Goal: Task Accomplishment & Management: Complete application form

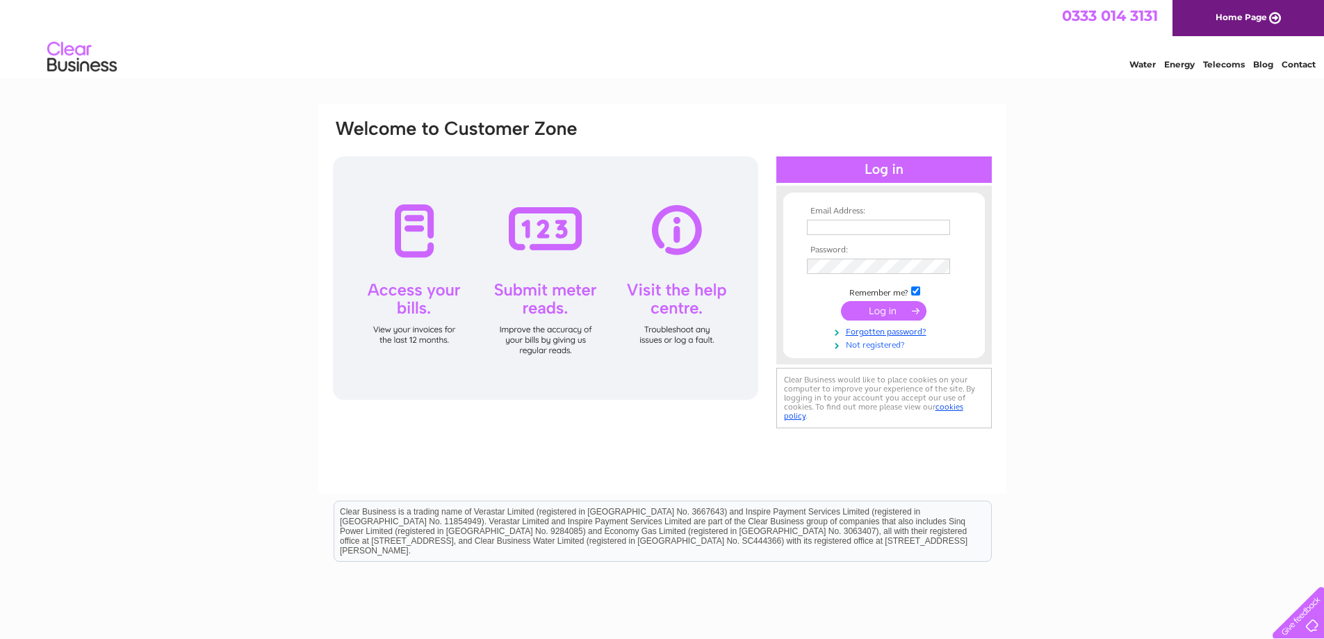
click at [878, 340] on link "Not registered?" at bounding box center [886, 343] width 158 height 13
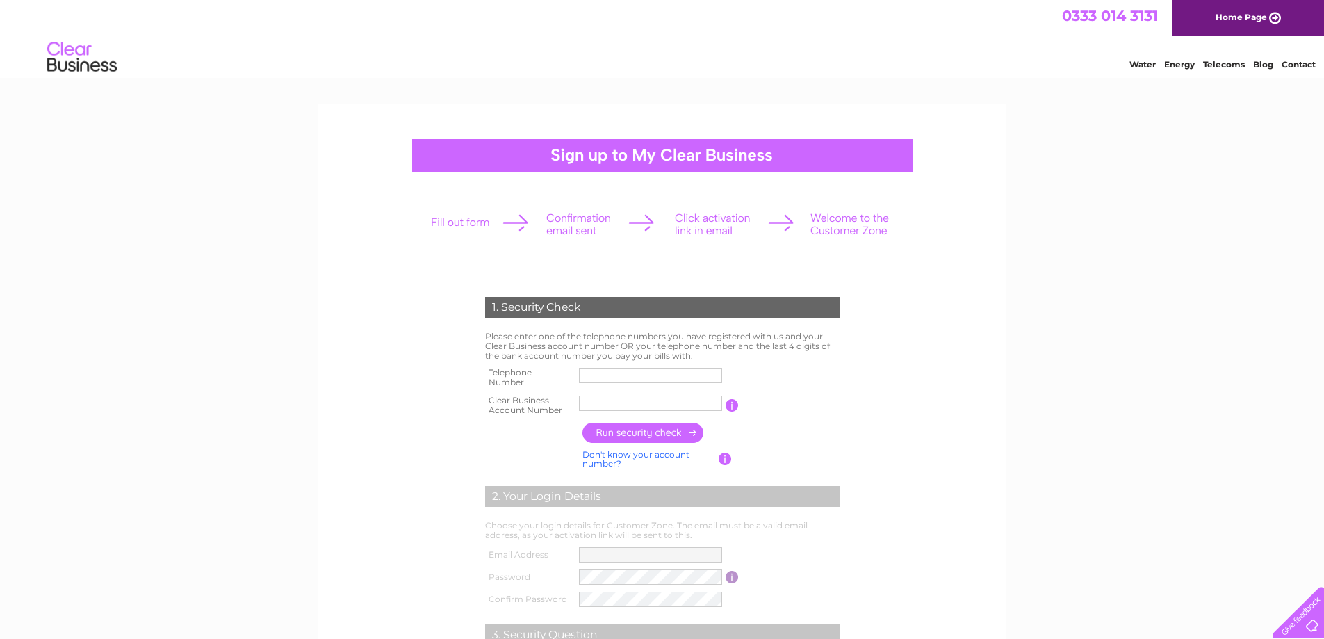
click at [586, 373] on input "text" at bounding box center [650, 375] width 143 height 15
type input "07976963877"
click at [586, 404] on input "text" at bounding box center [650, 402] width 143 height 15
type input "30323891"
click at [618, 433] on input "button" at bounding box center [643, 433] width 122 height 20
